Goal: Task Accomplishment & Management: Use online tool/utility

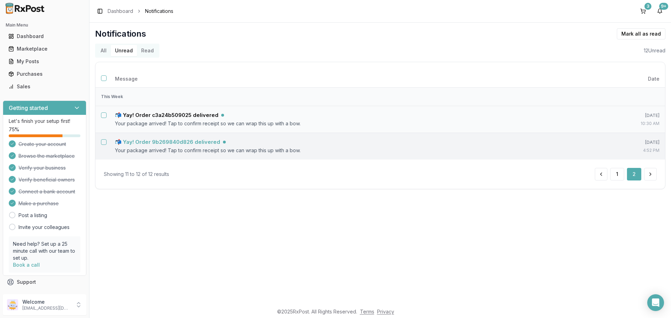
click at [209, 142] on h5 "📬 Yay! Order 9b269840d826 delivered" at bounding box center [167, 142] width 105 height 7
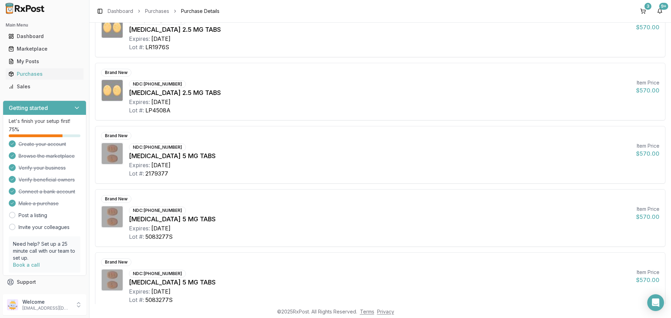
scroll to position [35, 0]
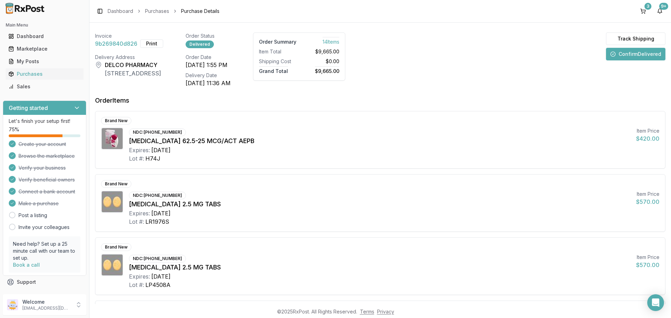
click at [636, 56] on button "Confirm Delivered" at bounding box center [635, 54] width 59 height 13
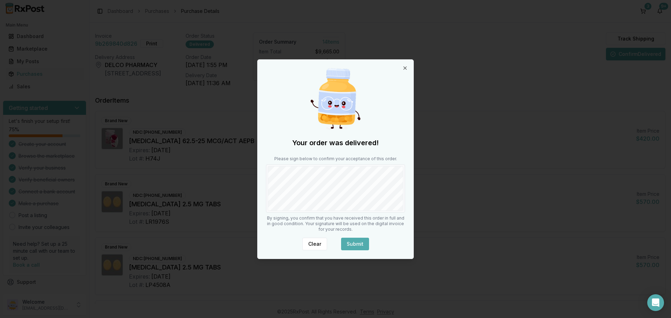
drag, startPoint x: 353, startPoint y: 244, endPoint x: 340, endPoint y: 213, distance: 34.0
click at [353, 242] on button "Submit" at bounding box center [355, 244] width 28 height 13
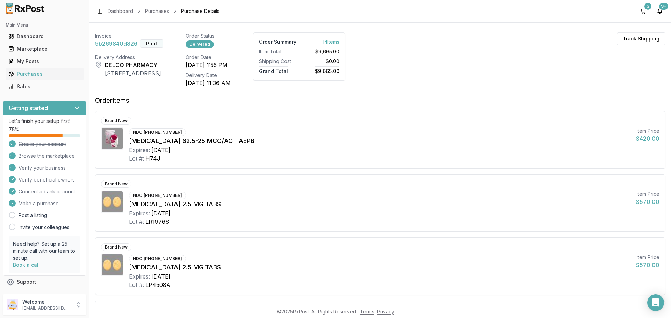
click at [151, 43] on button "Print" at bounding box center [151, 43] width 23 height 8
click at [659, 11] on button "9+" at bounding box center [659, 11] width 11 height 11
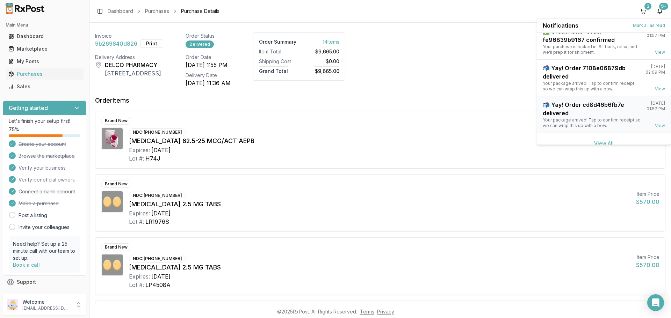
scroll to position [165, 0]
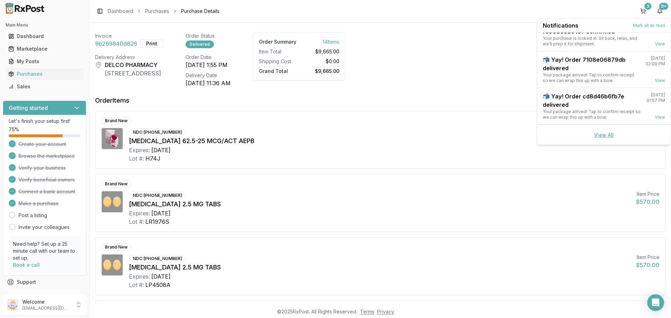
click at [600, 136] on link "View All" at bounding box center [604, 135] width 20 height 6
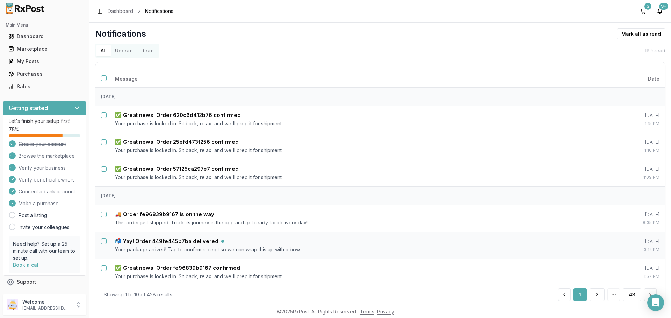
click at [123, 50] on button "Unread" at bounding box center [124, 50] width 26 height 11
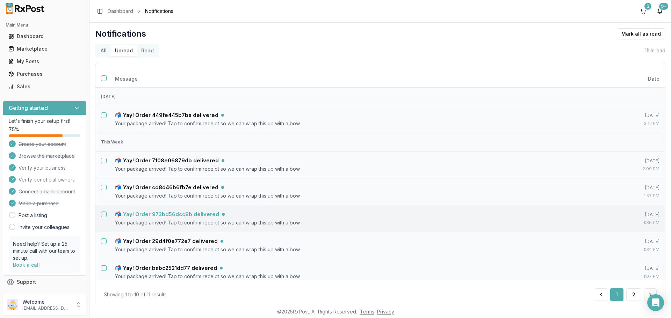
scroll to position [113, 0]
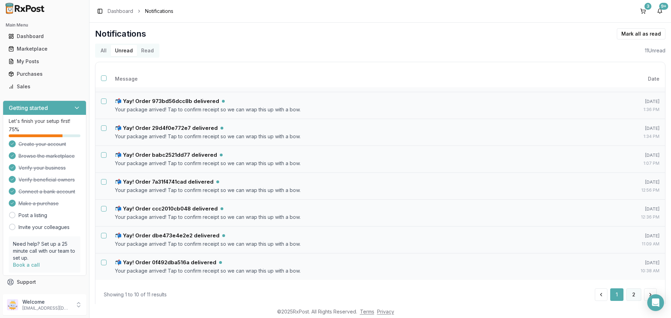
click at [629, 295] on button "2" at bounding box center [633, 295] width 15 height 13
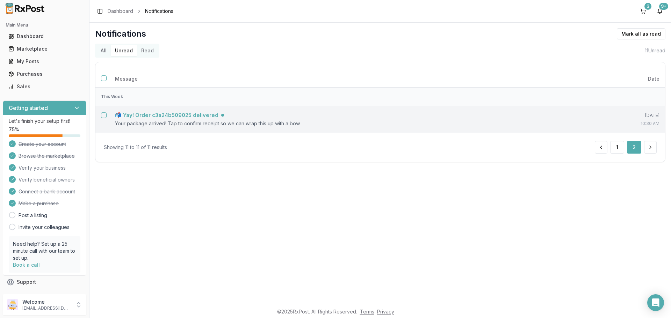
click at [188, 115] on h5 "📬 Yay! Order c3a24b509025 delivered" at bounding box center [166, 115] width 103 height 7
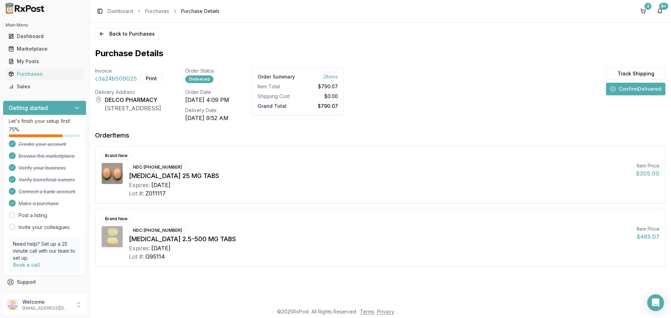
click at [619, 91] on button "Confirm Delivered" at bounding box center [635, 89] width 59 height 13
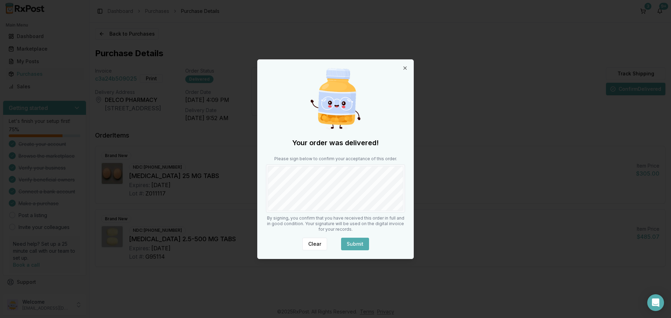
click at [356, 239] on button "Submit" at bounding box center [355, 244] width 28 height 13
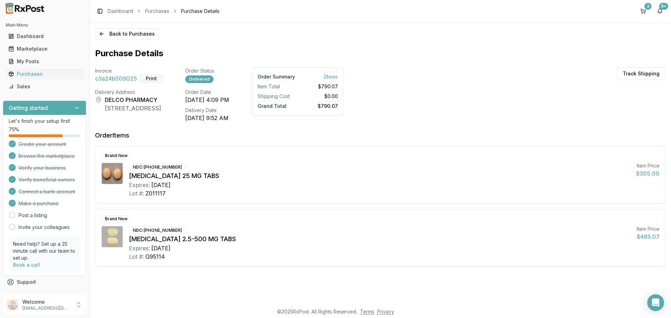
click at [151, 81] on button "Print" at bounding box center [151, 78] width 23 height 8
click at [103, 35] on button "Back to Purchases" at bounding box center [127, 33] width 64 height 11
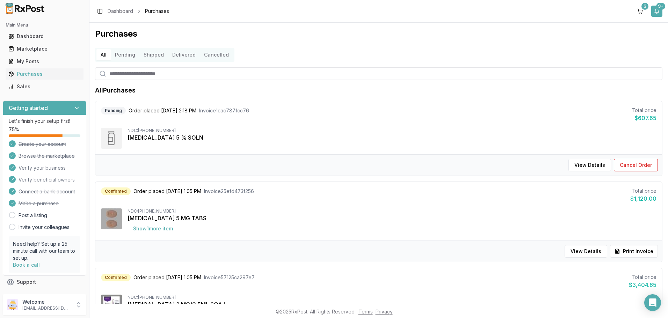
click at [660, 9] on div "9+" at bounding box center [660, 6] width 9 height 7
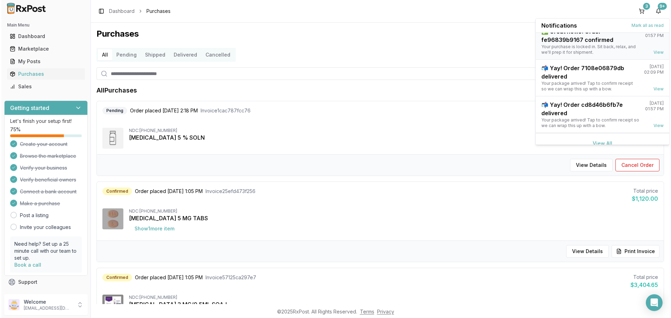
scroll to position [165, 0]
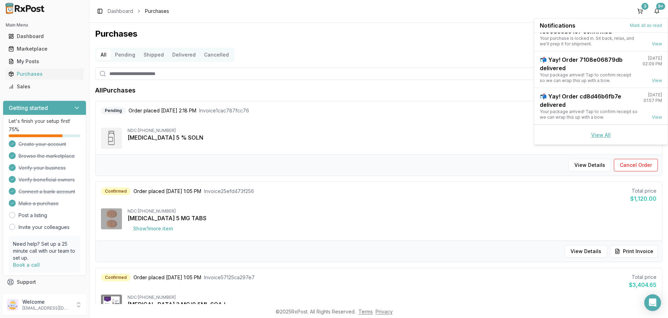
click at [596, 133] on link "View All" at bounding box center [601, 135] width 20 height 6
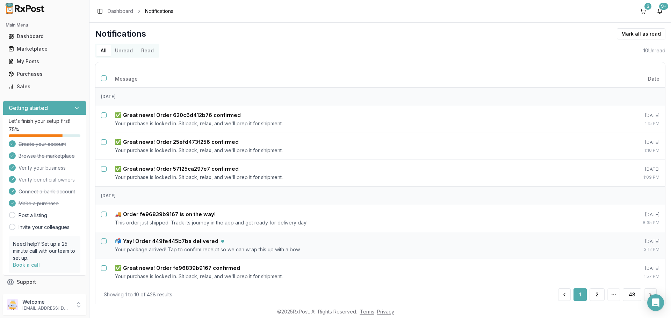
click at [127, 51] on button "Unread" at bounding box center [124, 50] width 26 height 11
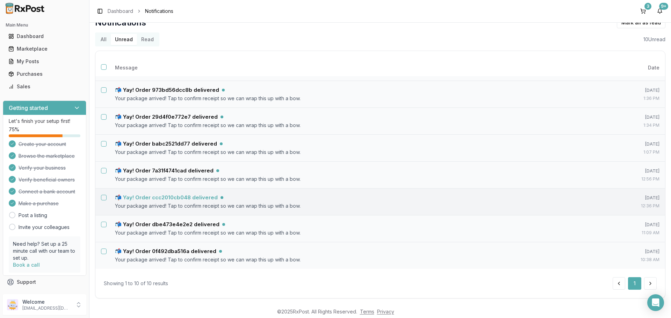
scroll to position [17, 0]
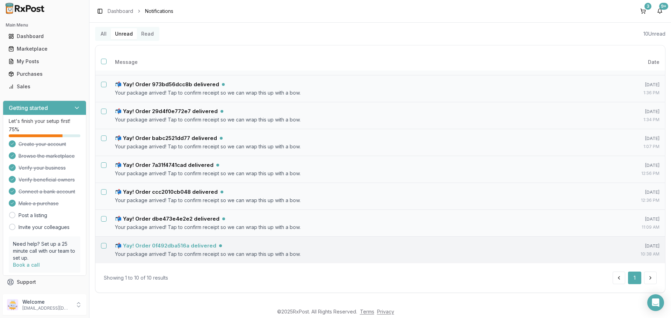
click at [199, 246] on h5 "📬 Yay! Order 0f492dba516a delivered" at bounding box center [165, 246] width 101 height 7
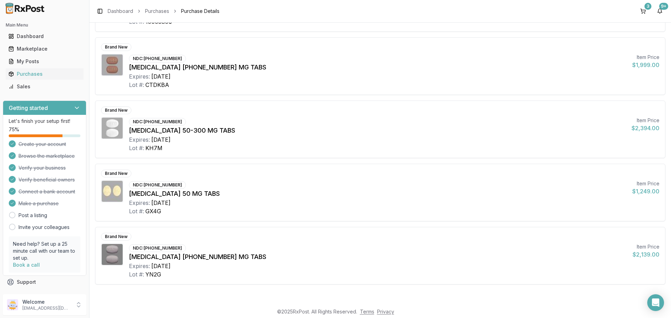
scroll to position [32, 0]
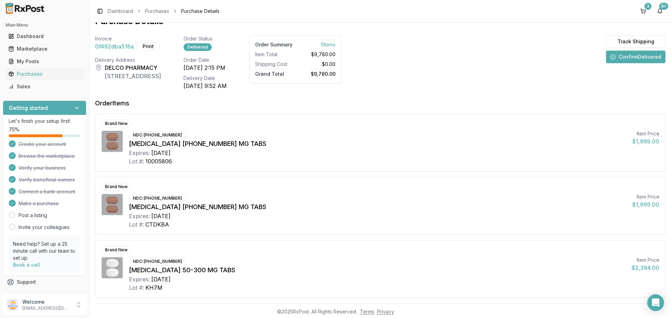
click at [643, 60] on button "Confirm Delivered" at bounding box center [635, 57] width 59 height 13
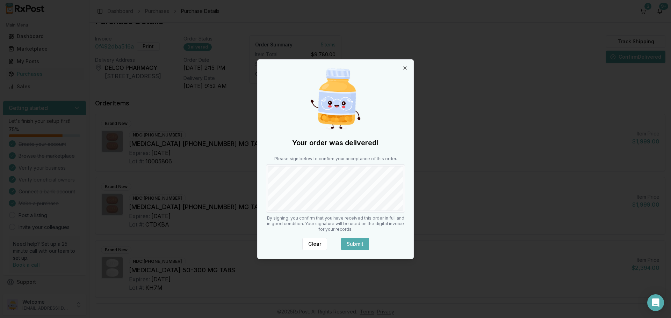
click at [352, 243] on button "Submit" at bounding box center [355, 244] width 28 height 13
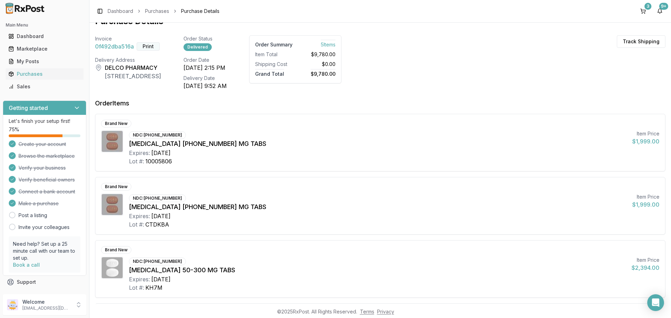
click at [149, 46] on button "Print" at bounding box center [148, 46] width 23 height 8
click at [662, 14] on button "9+" at bounding box center [659, 11] width 11 height 11
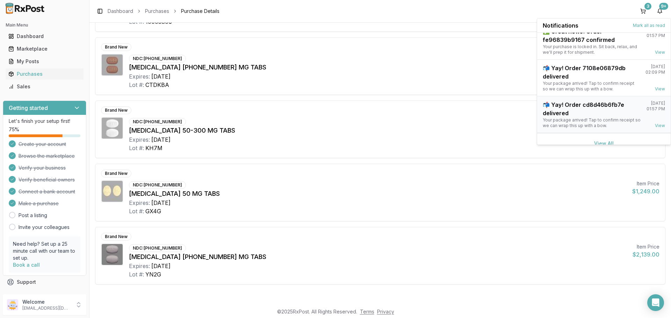
scroll to position [165, 0]
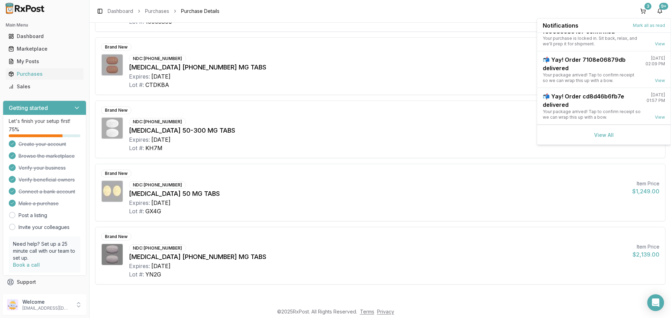
click at [597, 132] on div "View All" at bounding box center [604, 135] width 134 height 20
click at [600, 136] on link "View All" at bounding box center [604, 135] width 20 height 6
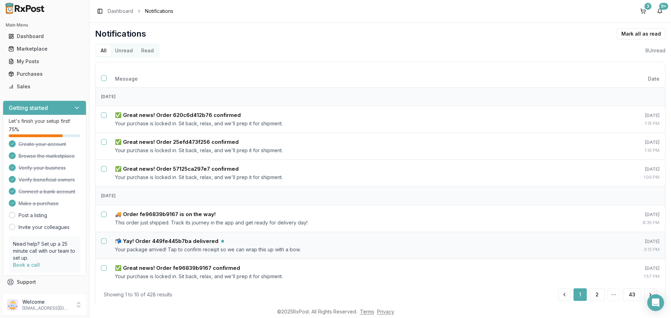
click at [128, 51] on button "Unread" at bounding box center [124, 50] width 26 height 11
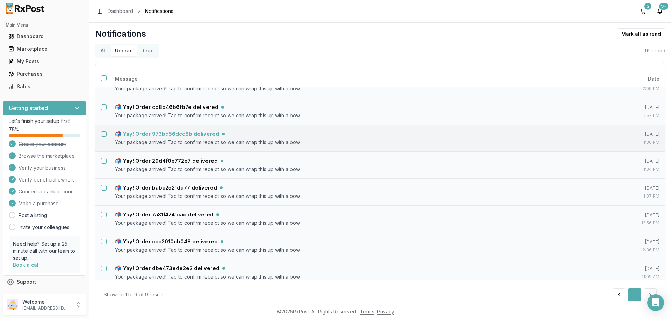
scroll to position [86, 0]
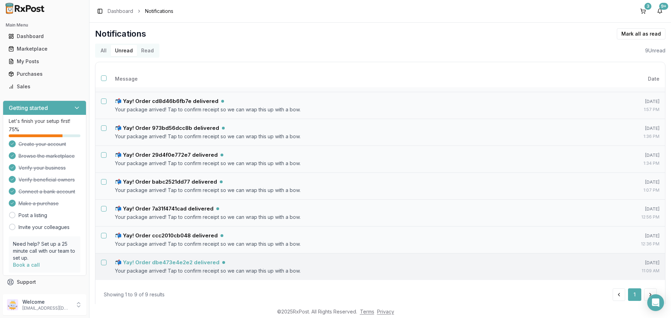
click at [181, 262] on h5 "📬 Yay! Order dbe473e4e2e2 delivered" at bounding box center [167, 262] width 105 height 7
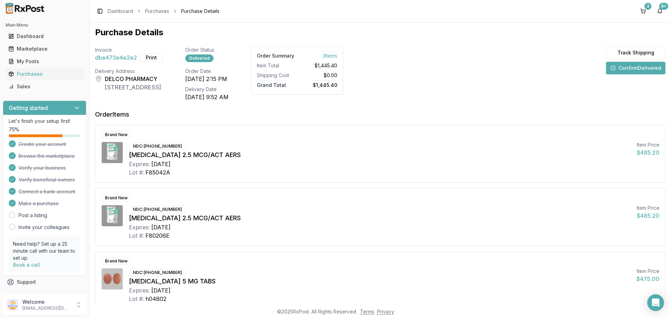
scroll to position [45, 0]
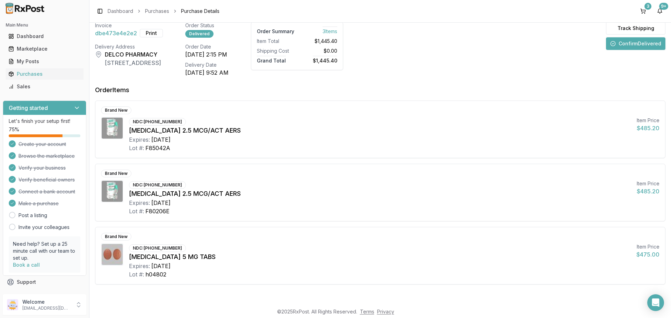
click at [632, 43] on button "Confirm Delivered" at bounding box center [635, 43] width 59 height 13
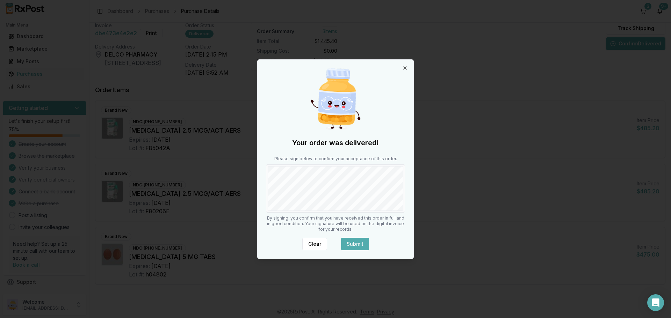
click at [357, 240] on button "Submit" at bounding box center [355, 244] width 28 height 13
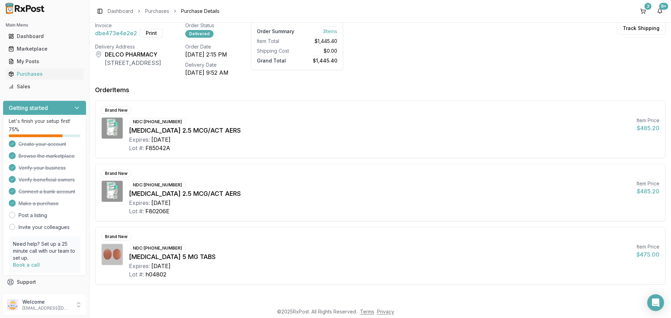
drag, startPoint x: 150, startPoint y: 33, endPoint x: 152, endPoint y: 36, distance: 3.7
click at [150, 33] on button "Print" at bounding box center [151, 33] width 23 height 8
click at [660, 10] on button "9+" at bounding box center [659, 11] width 11 height 11
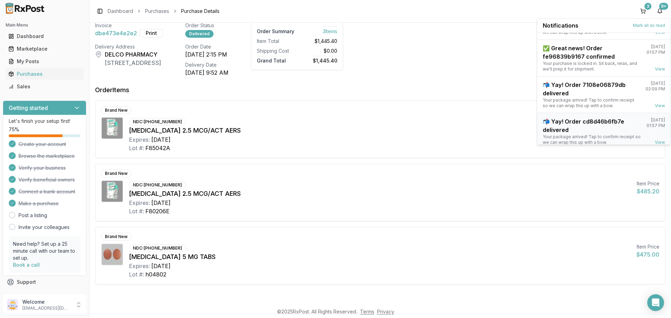
scroll to position [165, 0]
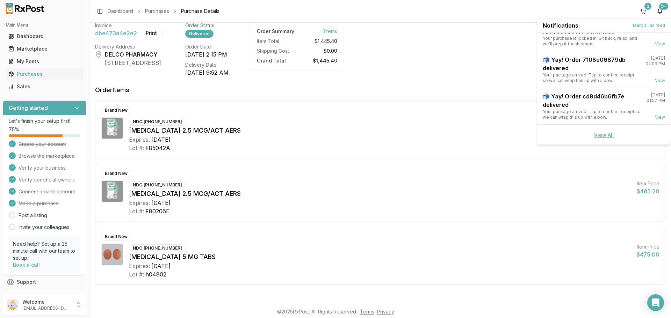
click at [603, 138] on link "View All" at bounding box center [604, 135] width 20 height 6
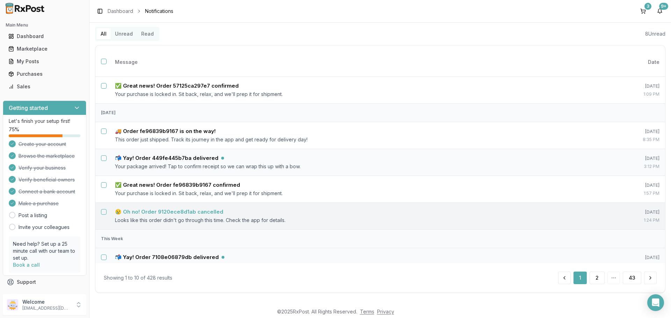
scroll to position [132, 0]
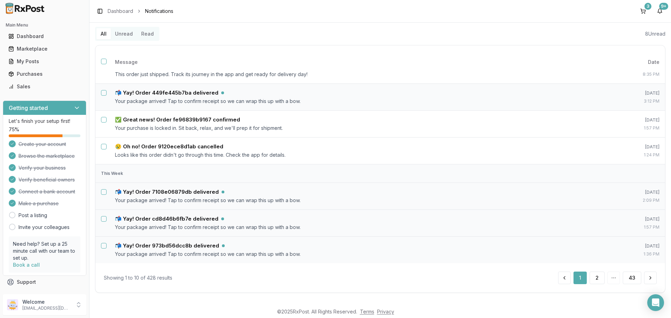
click at [128, 33] on button "Unread" at bounding box center [124, 33] width 26 height 11
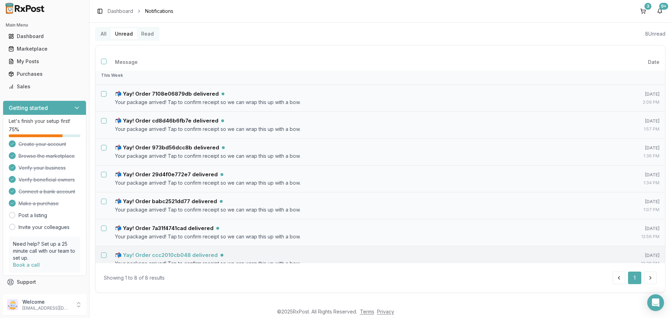
scroll to position [59, 0]
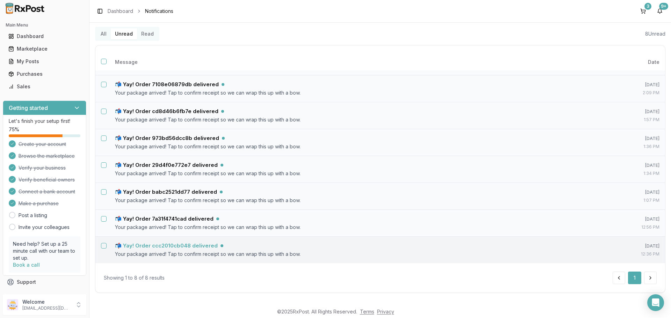
click at [193, 244] on h5 "📬 Yay! Order ccc2010cb048 delivered" at bounding box center [166, 246] width 103 height 7
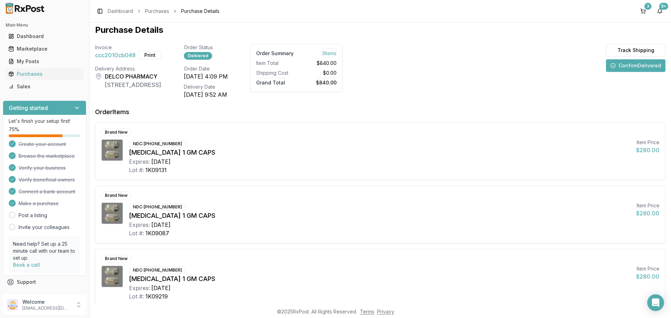
scroll to position [45, 0]
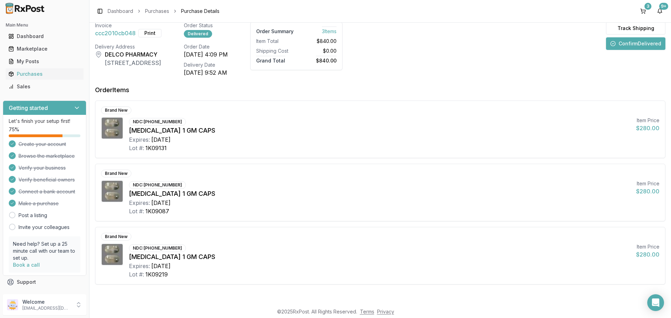
click at [623, 45] on button "Confirm Delivered" at bounding box center [635, 43] width 59 height 13
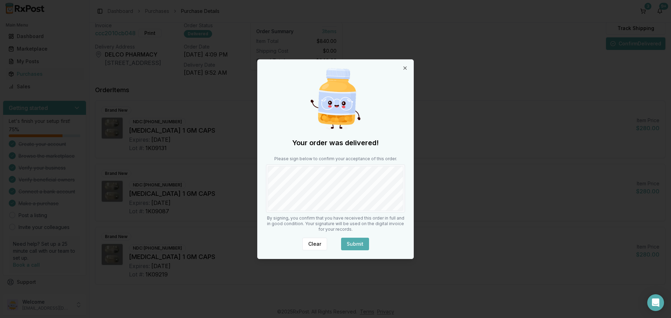
click at [360, 243] on button "Submit" at bounding box center [355, 244] width 28 height 13
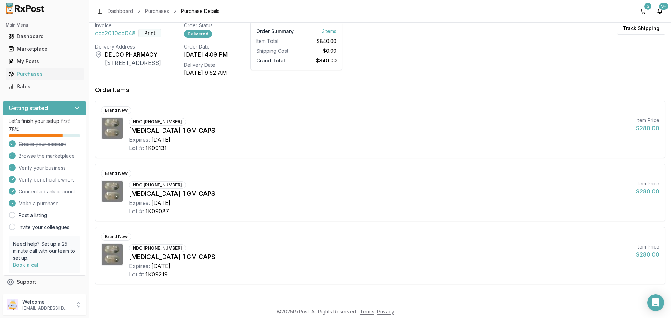
click at [153, 35] on button "Print" at bounding box center [149, 33] width 23 height 8
click at [658, 12] on button "9+" at bounding box center [659, 11] width 11 height 11
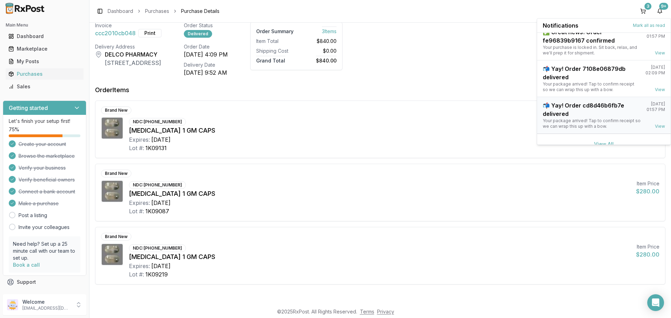
scroll to position [165, 0]
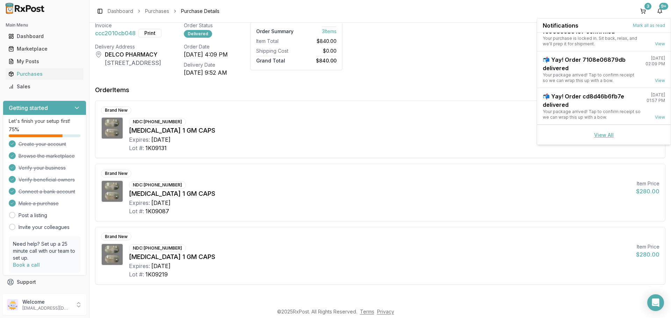
click at [597, 135] on link "View All" at bounding box center [604, 135] width 20 height 6
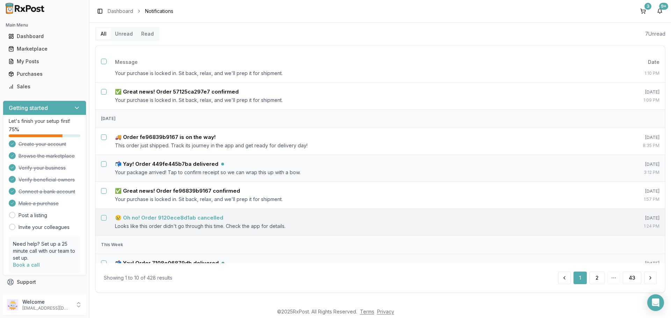
scroll to position [132, 0]
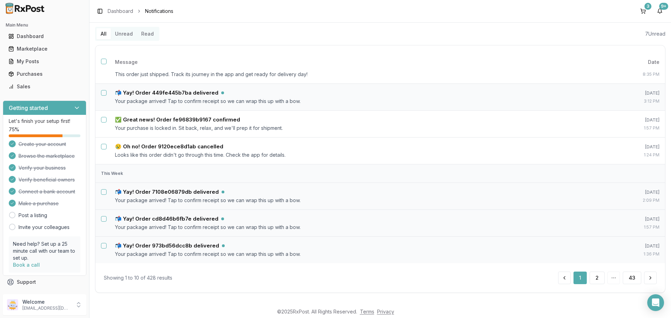
click at [124, 32] on button "Unread" at bounding box center [124, 33] width 26 height 11
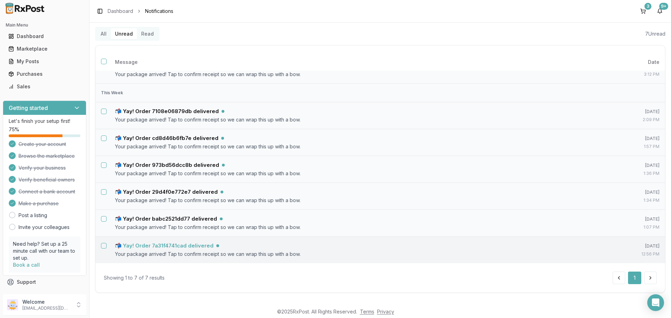
click at [188, 244] on h5 "📬 Yay! Order 7a31f4741cad delivered" at bounding box center [164, 246] width 99 height 7
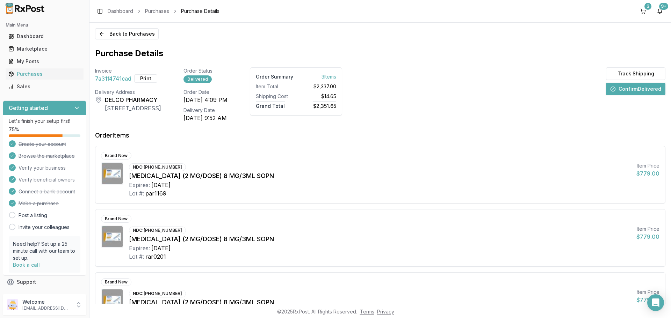
click at [635, 88] on button "Confirm Delivered" at bounding box center [635, 89] width 59 height 13
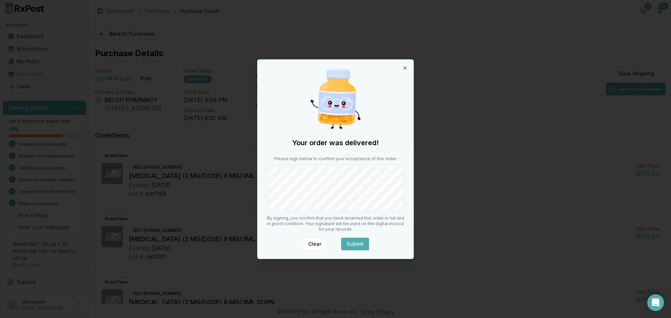
click at [355, 242] on button "Submit" at bounding box center [355, 244] width 28 height 13
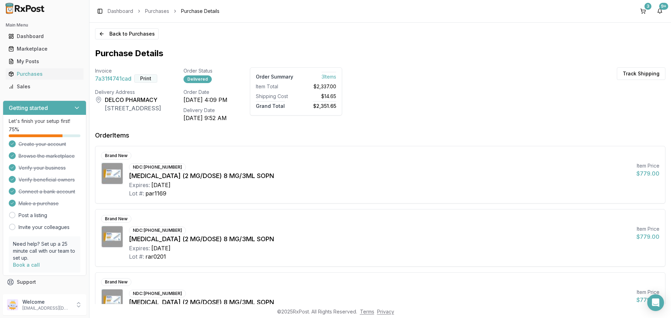
click at [145, 80] on button "Print" at bounding box center [145, 78] width 23 height 8
click at [658, 13] on button "9+" at bounding box center [659, 11] width 11 height 11
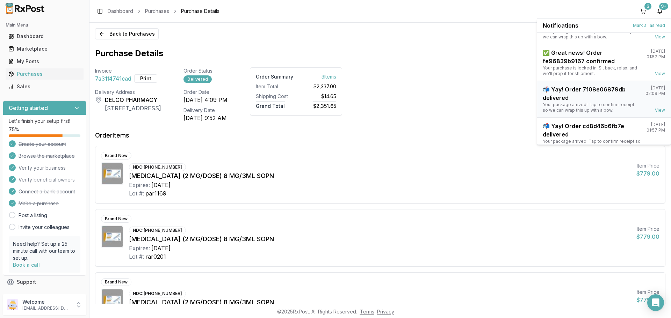
scroll to position [165, 0]
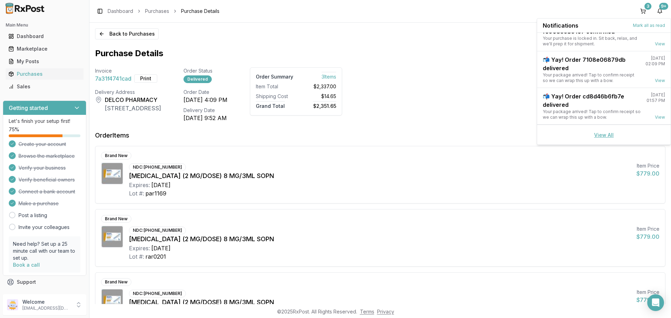
click at [602, 137] on link "View All" at bounding box center [604, 135] width 20 height 6
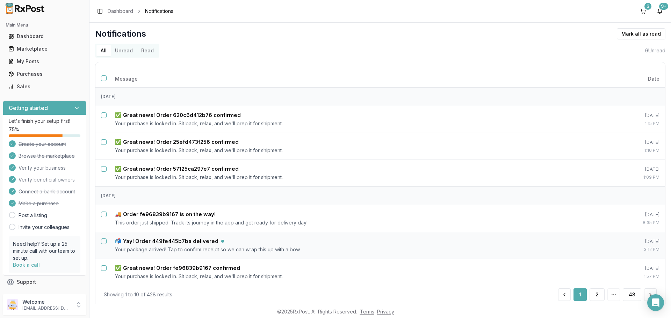
click at [127, 51] on button "Unread" at bounding box center [124, 50] width 26 height 11
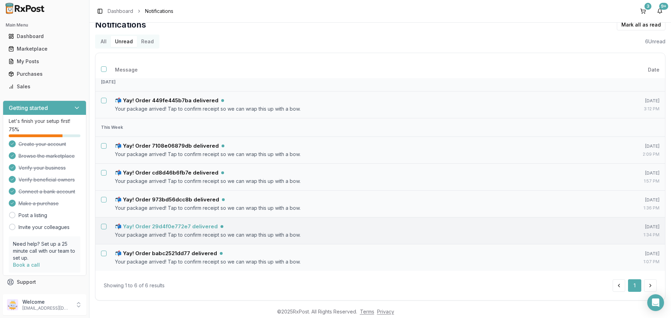
scroll to position [17, 0]
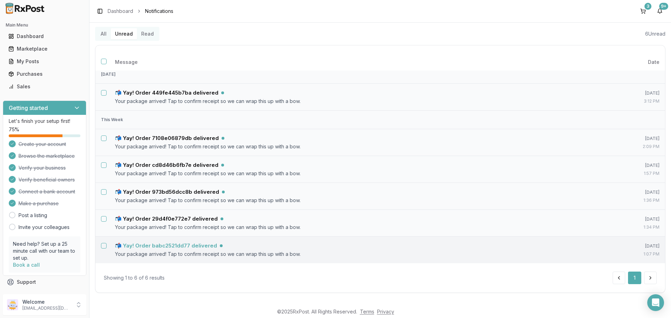
click at [195, 247] on h5 "📬 Yay! Order babc2521dd77 delivered" at bounding box center [166, 246] width 102 height 7
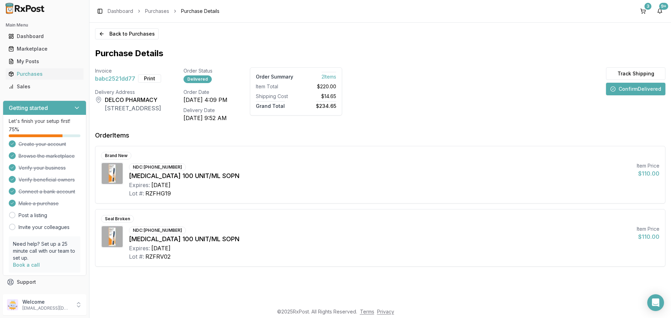
click at [624, 86] on button "Confirm Delivered" at bounding box center [635, 89] width 59 height 13
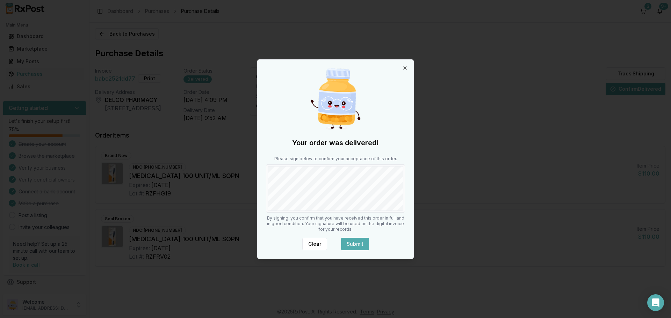
click at [357, 239] on button "Submit" at bounding box center [355, 244] width 28 height 13
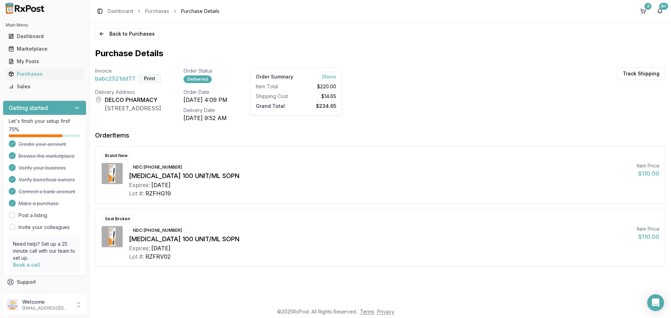
click at [148, 78] on button "Print" at bounding box center [149, 78] width 23 height 8
click at [663, 12] on button "9+" at bounding box center [659, 11] width 11 height 11
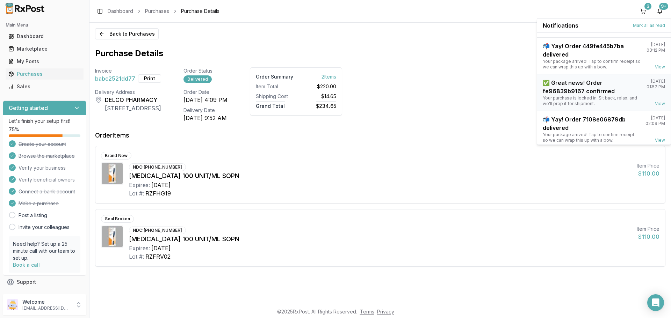
scroll to position [165, 0]
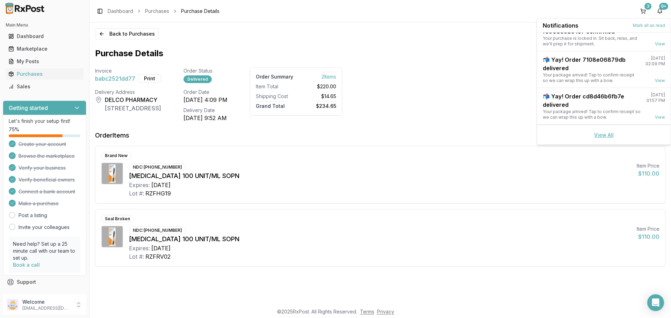
click at [596, 135] on link "View All" at bounding box center [604, 135] width 20 height 6
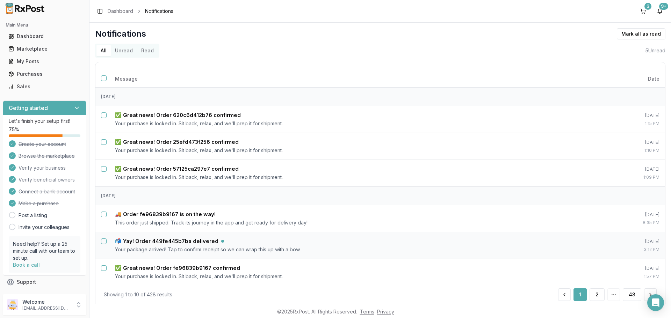
click at [123, 50] on button "Unread" at bounding box center [124, 50] width 26 height 11
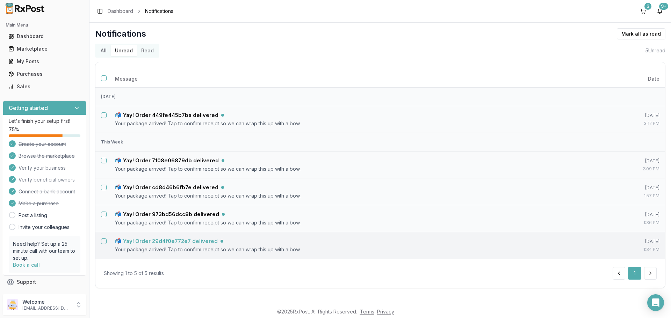
click at [183, 242] on h5 "📬 Yay! Order 29d4f0e772e7 delivered" at bounding box center [166, 241] width 103 height 7
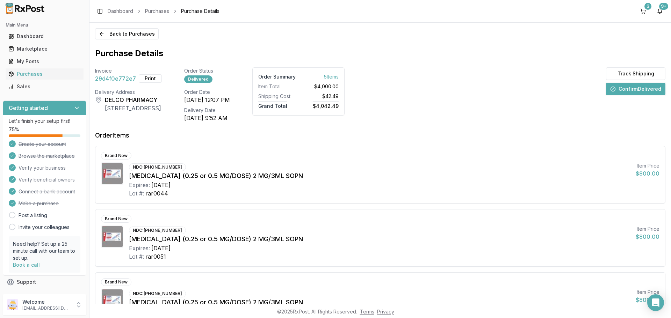
click at [625, 90] on button "Confirm Delivered" at bounding box center [635, 89] width 59 height 13
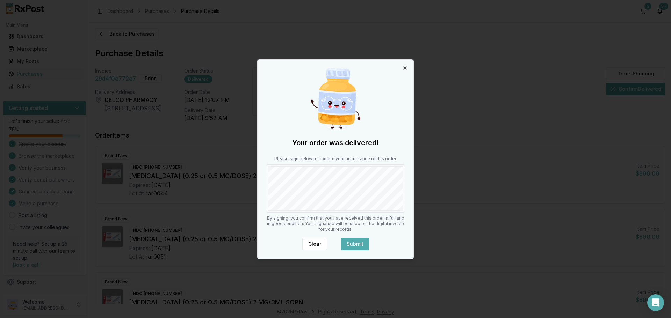
click at [357, 243] on button "Submit" at bounding box center [355, 244] width 28 height 13
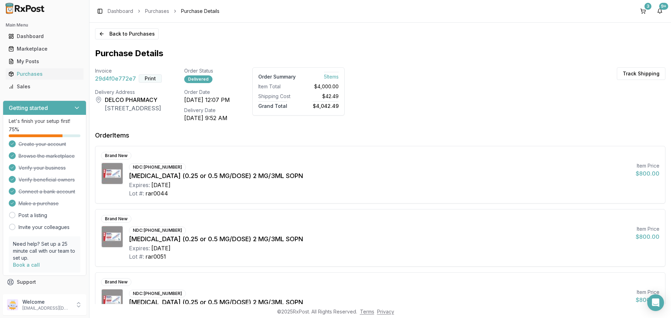
click at [149, 80] on button "Print" at bounding box center [150, 78] width 23 height 8
click at [660, 12] on button "9+" at bounding box center [659, 11] width 11 height 11
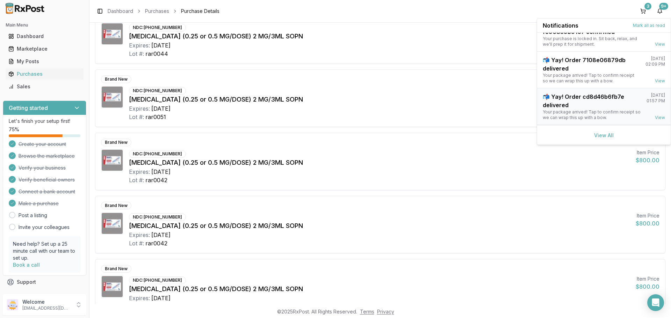
scroll to position [165, 0]
click at [606, 131] on div "View All" at bounding box center [604, 135] width 134 height 20
click at [604, 136] on link "View All" at bounding box center [604, 135] width 20 height 6
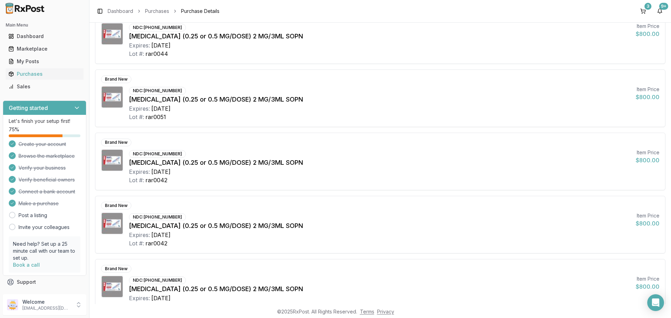
scroll to position [17, 0]
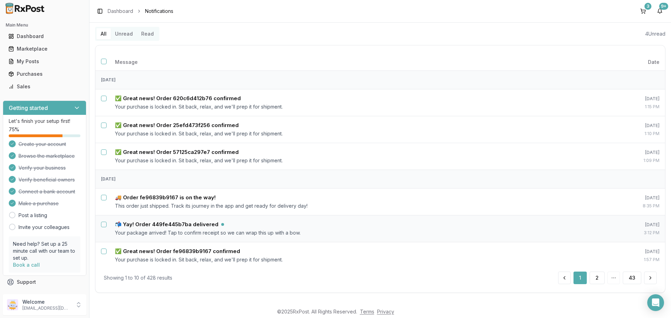
click at [128, 34] on button "Unread" at bounding box center [124, 33] width 26 height 11
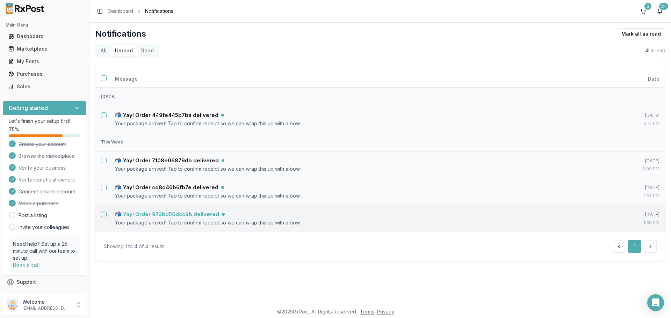
click at [191, 213] on h5 "📬 Yay! Order 973bd56dcc8b delivered" at bounding box center [167, 214] width 104 height 7
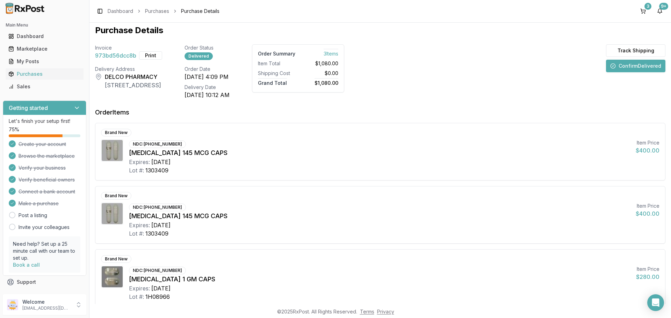
scroll to position [45, 0]
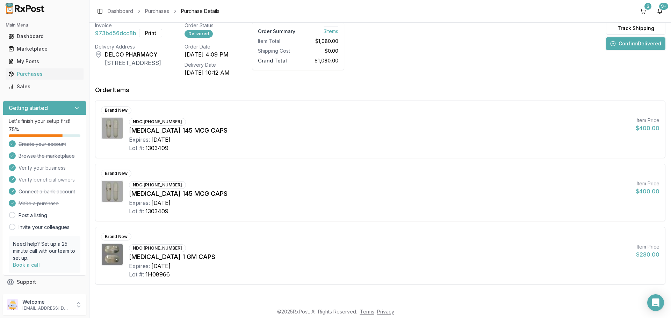
click at [635, 43] on button "Confirm Delivered" at bounding box center [635, 43] width 59 height 13
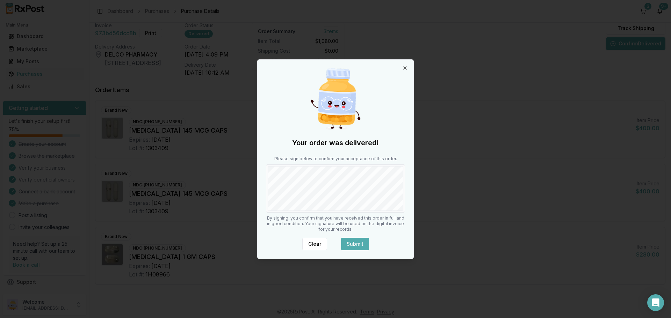
drag, startPoint x: 352, startPoint y: 243, endPoint x: 331, endPoint y: 214, distance: 35.8
click at [352, 242] on button "Submit" at bounding box center [355, 244] width 28 height 13
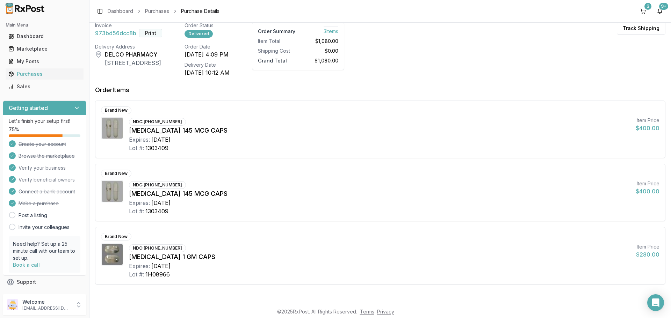
click at [157, 35] on button "Print" at bounding box center [150, 33] width 23 height 8
click at [658, 10] on button "9+" at bounding box center [659, 11] width 11 height 11
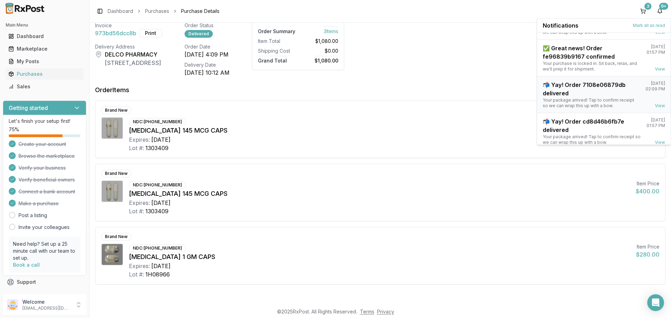
scroll to position [165, 0]
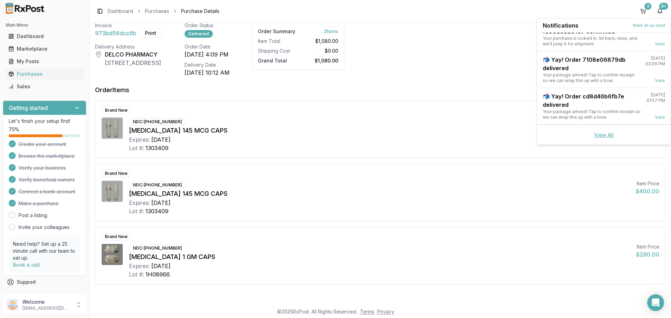
click at [595, 134] on link "View All" at bounding box center [604, 135] width 20 height 6
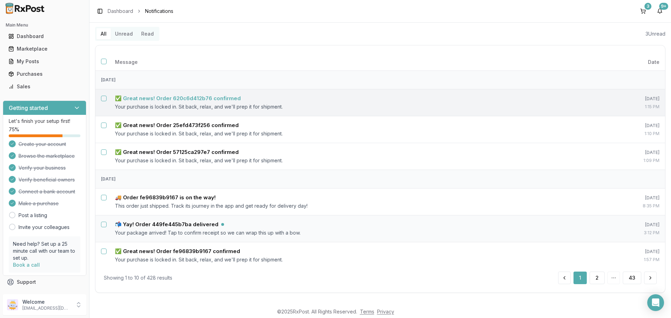
scroll to position [17, 0]
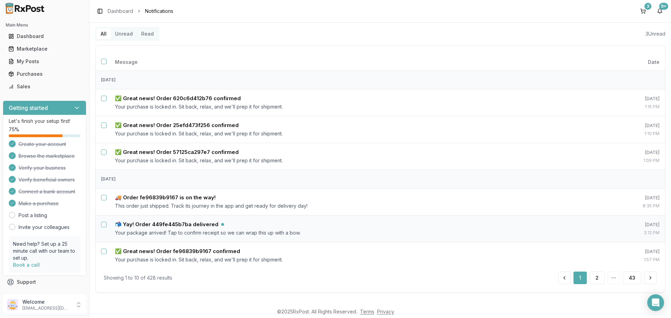
click at [119, 35] on button "Unread" at bounding box center [124, 33] width 26 height 11
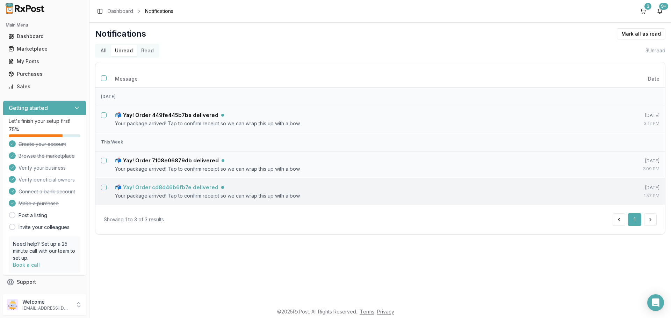
click at [180, 186] on h5 "📬 Yay! Order cd8d46b6fb7e delivered" at bounding box center [166, 187] width 103 height 7
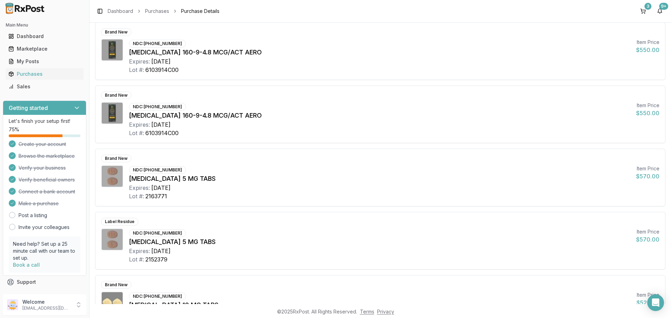
scroll to position [47, 0]
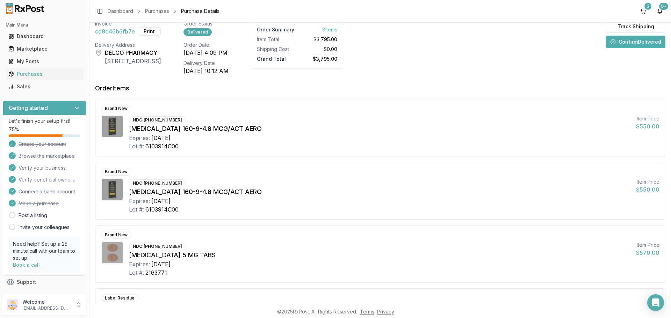
click at [625, 45] on button "Confirm Delivered" at bounding box center [635, 42] width 59 height 13
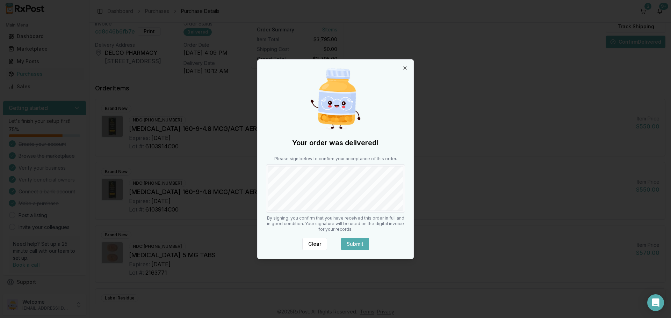
click at [355, 242] on button "Submit" at bounding box center [355, 244] width 28 height 13
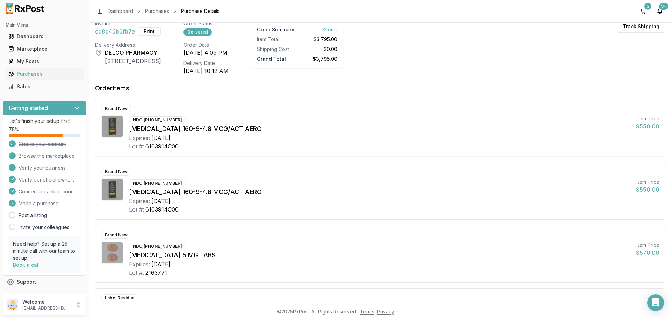
click at [152, 32] on button "Print" at bounding box center [149, 31] width 23 height 8
click at [659, 11] on button "9+" at bounding box center [659, 11] width 11 height 11
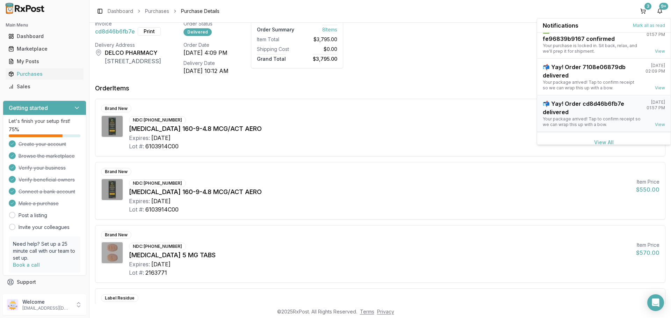
scroll to position [165, 0]
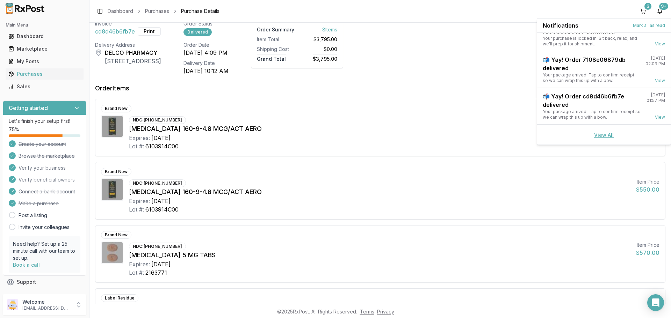
click at [600, 137] on link "View All" at bounding box center [604, 135] width 20 height 6
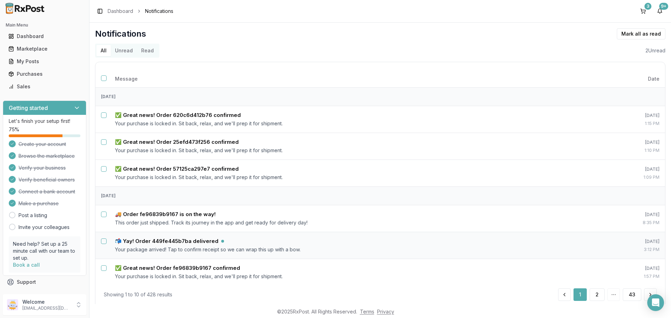
click at [127, 53] on button "Unread" at bounding box center [124, 50] width 26 height 11
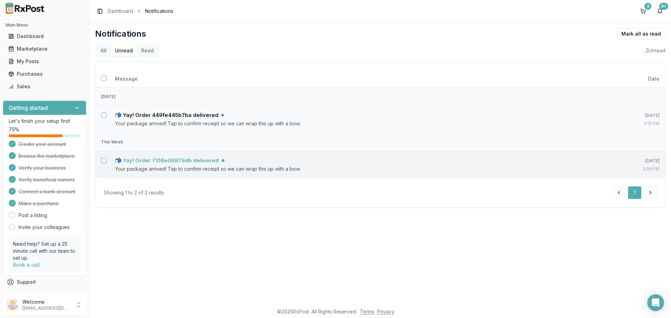
click at [167, 162] on h5 "📬 Yay! Order 7108e06879db delivered" at bounding box center [167, 160] width 104 height 7
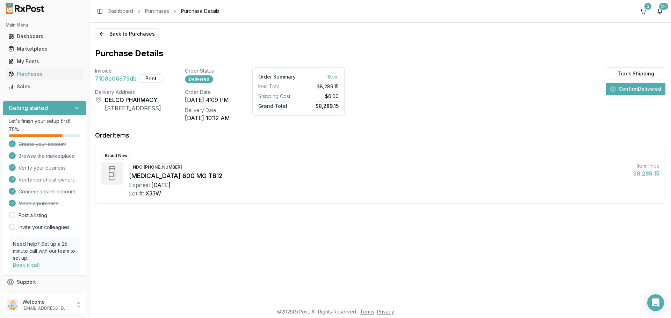
click at [629, 90] on button "Confirm Delivered" at bounding box center [635, 89] width 59 height 13
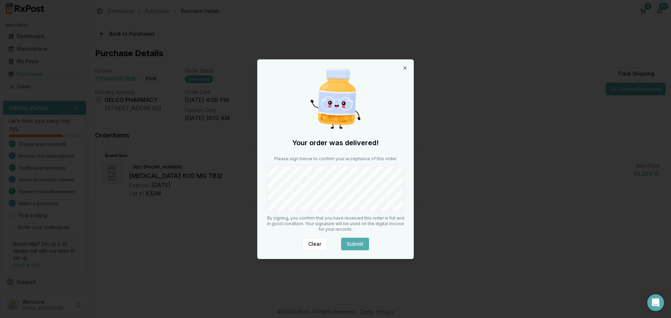
drag, startPoint x: 357, startPoint y: 244, endPoint x: 364, endPoint y: 241, distance: 7.7
click at [358, 244] on button "Submit" at bounding box center [355, 244] width 28 height 13
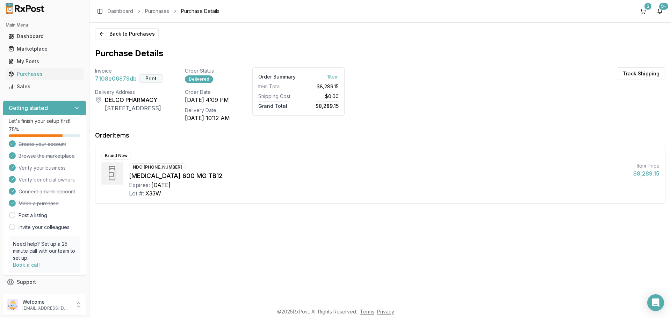
click at [149, 78] on button "Print" at bounding box center [150, 78] width 23 height 8
click at [660, 13] on button "9+" at bounding box center [659, 11] width 11 height 11
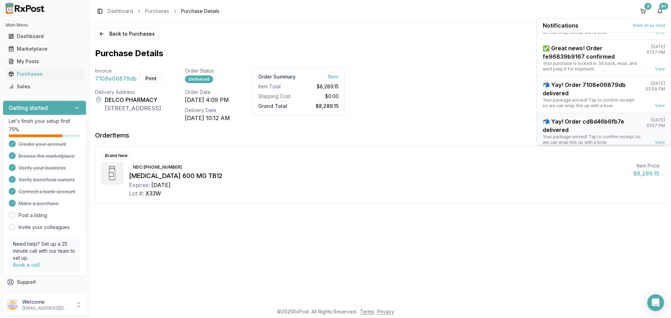
scroll to position [165, 0]
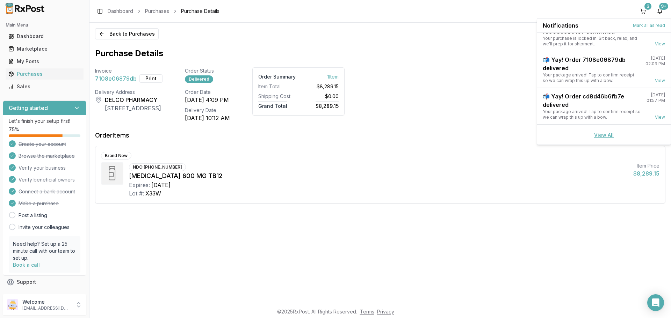
click at [600, 137] on link "View All" at bounding box center [604, 135] width 20 height 6
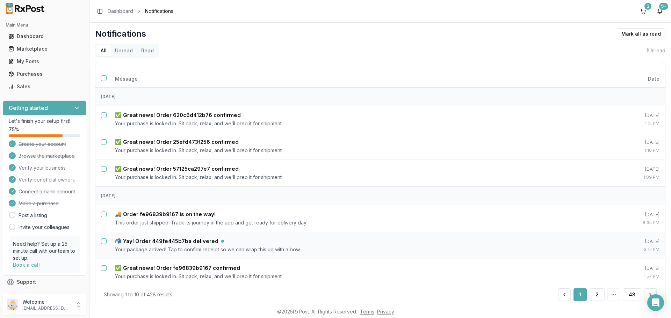
click at [123, 52] on button "Unread" at bounding box center [124, 50] width 26 height 11
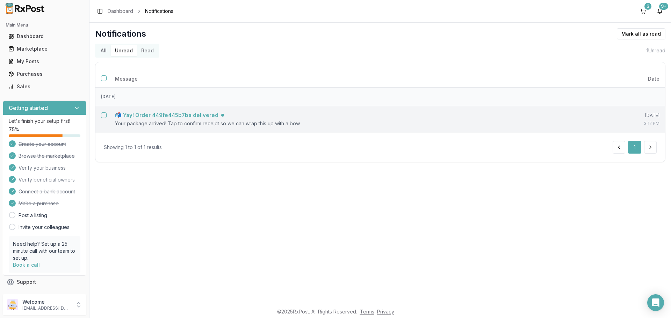
click at [201, 114] on h5 "📬 Yay! Order 449fe445b7ba delivered" at bounding box center [166, 115] width 103 height 7
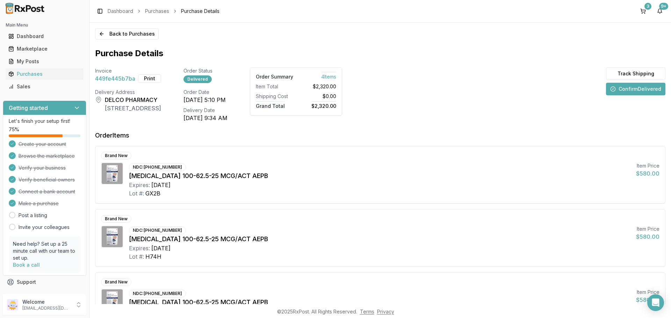
click at [637, 87] on button "Confirm Delivered" at bounding box center [635, 89] width 59 height 13
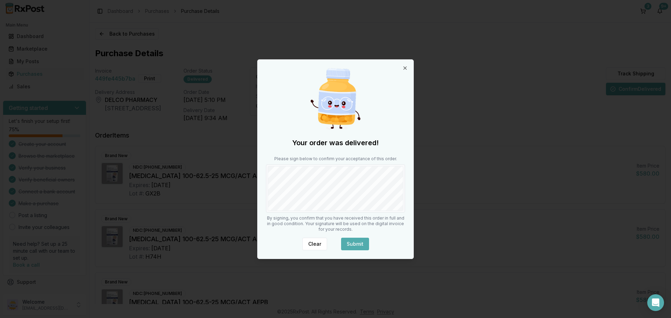
drag, startPoint x: 353, startPoint y: 245, endPoint x: 325, endPoint y: 218, distance: 38.6
click at [348, 238] on button "Submit" at bounding box center [355, 244] width 28 height 13
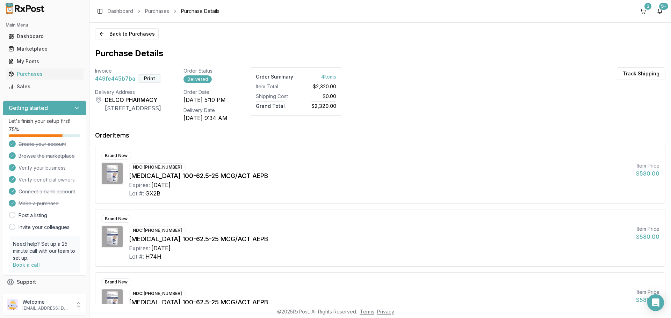
click at [152, 77] on button "Print" at bounding box center [149, 78] width 23 height 8
click at [30, 50] on div "Marketplace" at bounding box center [44, 48] width 72 height 7
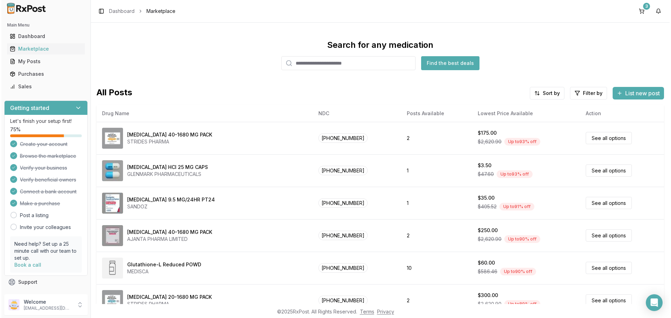
scroll to position [32, 0]
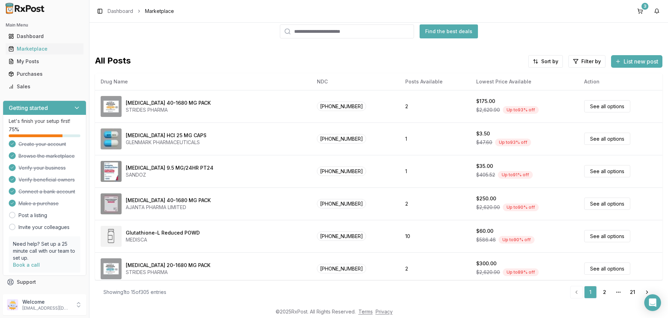
click at [372, 32] on input "search" at bounding box center [347, 31] width 134 height 14
type input "*******"
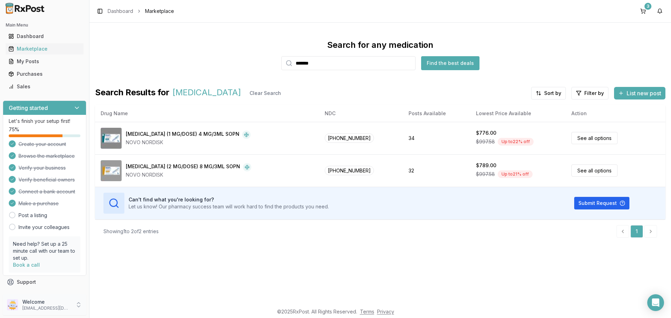
click at [78, 302] on icon at bounding box center [78, 305] width 7 height 7
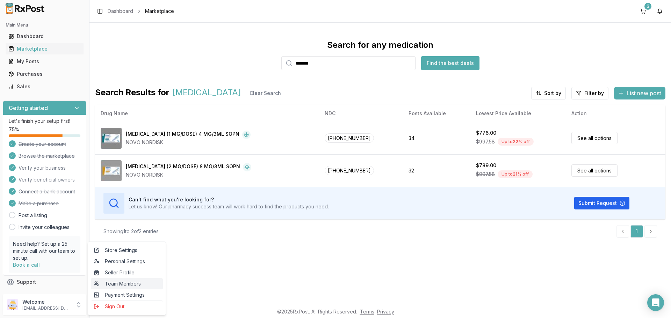
drag, startPoint x: 109, startPoint y: 305, endPoint x: 110, endPoint y: 288, distance: 17.1
click at [109, 305] on span "Sign Out" at bounding box center [127, 306] width 66 height 7
